Goal: Task Accomplishment & Management: Use online tool/utility

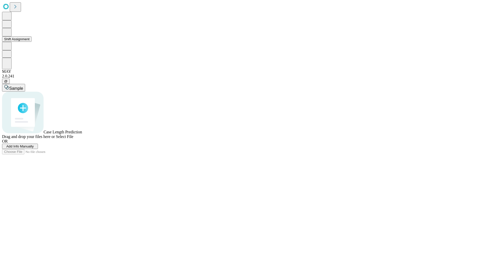
click at [32, 42] on button "Shift Assignment" at bounding box center [16, 38] width 29 height 5
